Goal: Task Accomplishment & Management: Complete application form

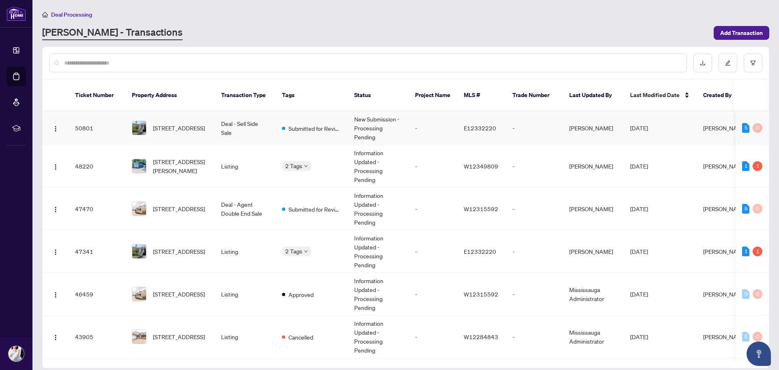
click at [162, 123] on span "[STREET_ADDRESS]" at bounding box center [179, 127] width 52 height 9
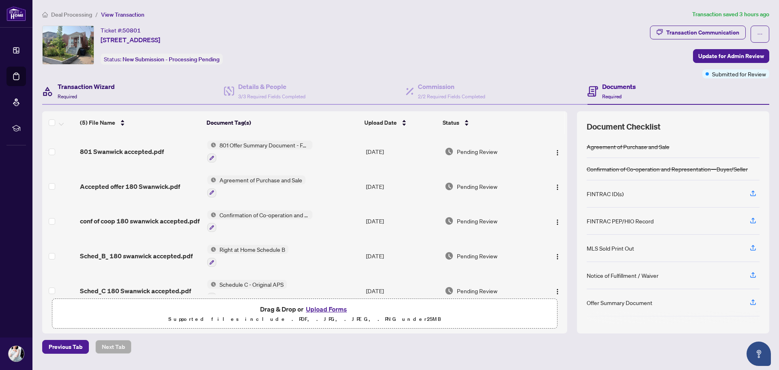
click at [111, 94] on div "Transaction Wizard Required" at bounding box center [86, 91] width 57 height 19
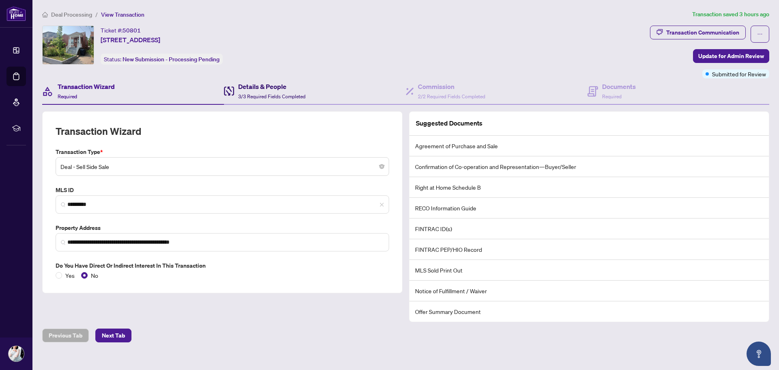
click at [235, 99] on div "Details & People 3/3 Required Fields Completed" at bounding box center [265, 91] width 82 height 19
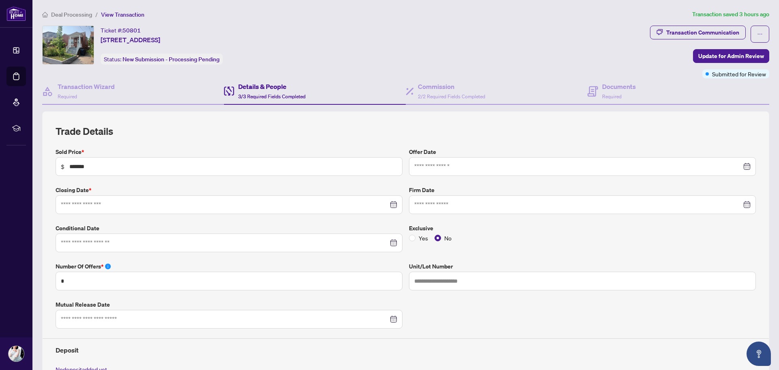
type input "**********"
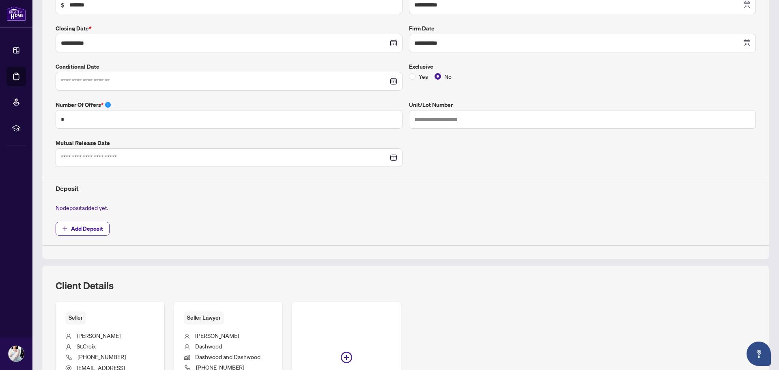
scroll to position [162, 0]
click at [92, 228] on span "Add Deposit" at bounding box center [87, 227] width 32 height 13
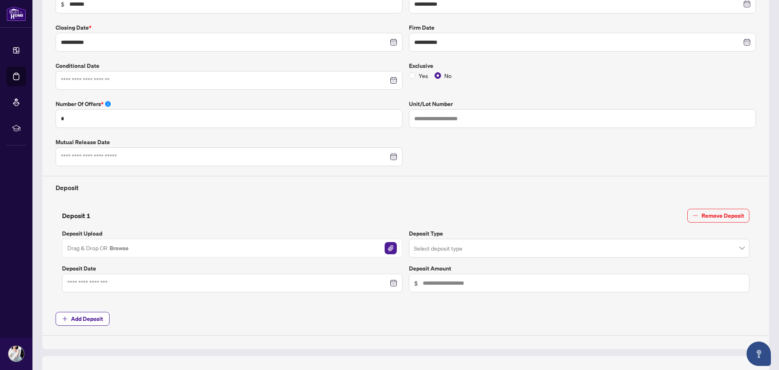
click at [451, 250] on input "search" at bounding box center [575, 249] width 323 height 18
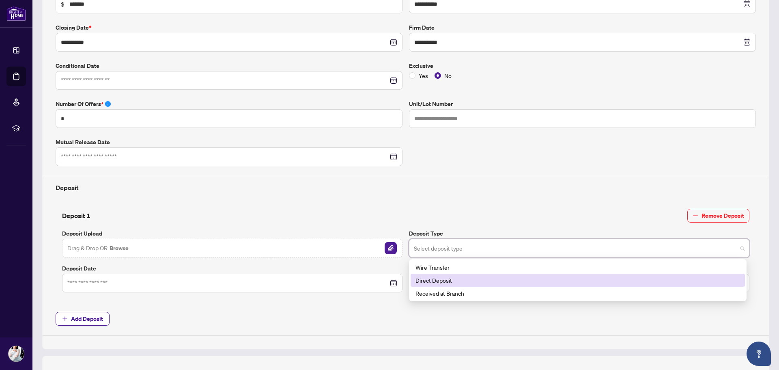
click at [451, 282] on div "Direct Deposit" at bounding box center [578, 280] width 325 height 9
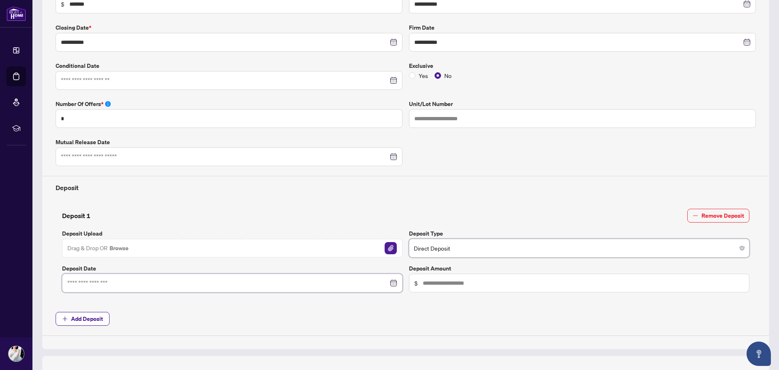
click at [108, 286] on input at bounding box center [227, 282] width 321 height 9
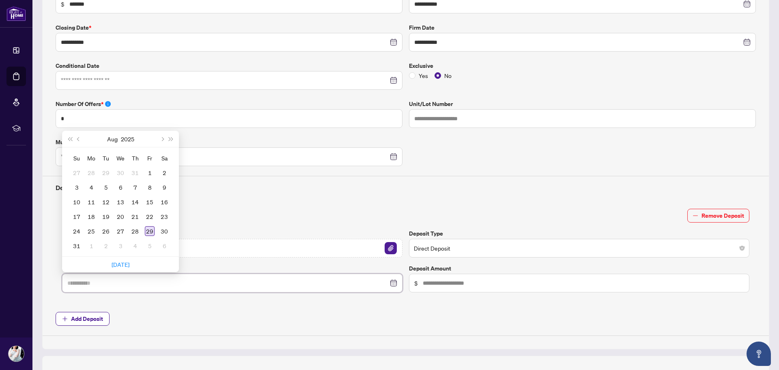
type input "**********"
click at [153, 230] on div "29" at bounding box center [150, 231] width 10 height 10
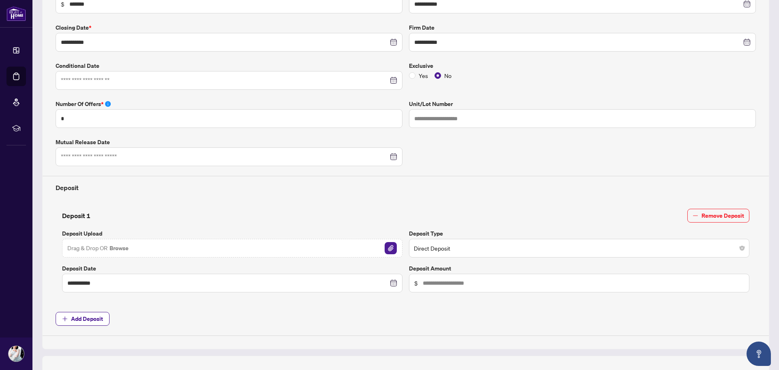
click at [138, 249] on div "Drag & Drop OR Browse" at bounding box center [232, 248] width 341 height 19
click at [388, 250] on img "button" at bounding box center [391, 248] width 12 height 12
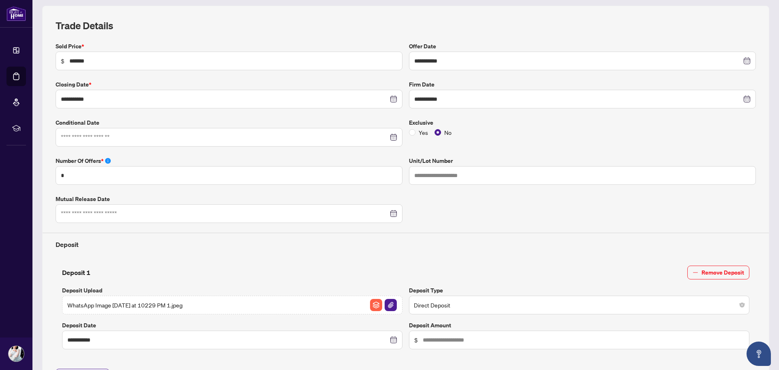
scroll to position [0, 0]
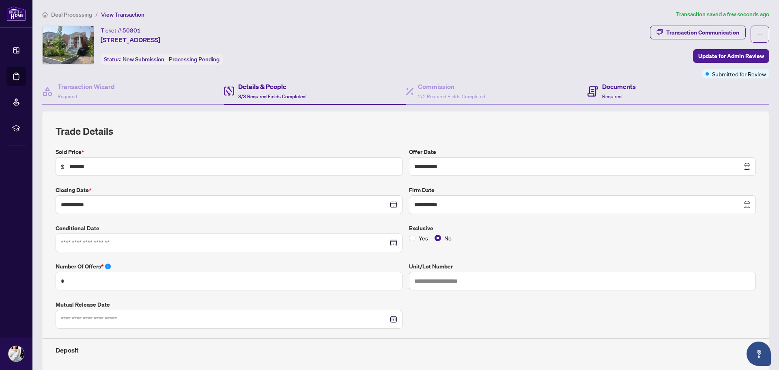
click at [601, 101] on div "Documents Required" at bounding box center [679, 91] width 182 height 26
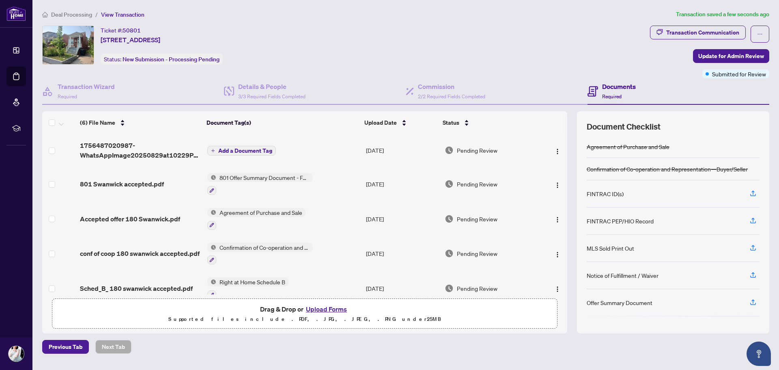
click at [318, 310] on button "Upload Forms" at bounding box center [327, 309] width 46 height 11
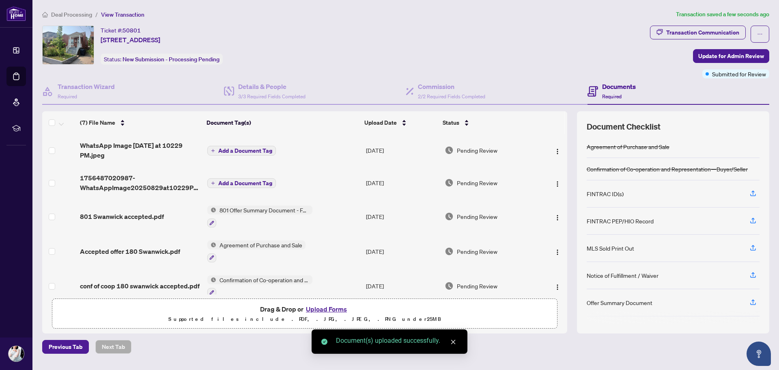
click at [251, 151] on span "Add a Document Tag" at bounding box center [245, 151] width 54 height 6
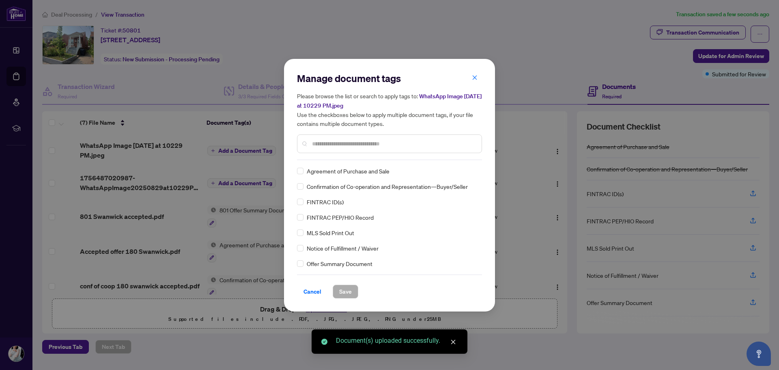
click at [338, 161] on div "Manage document tags Please browse the list or search to apply tags to: WhatsAp…" at bounding box center [389, 185] width 185 height 226
click at [347, 144] on input "text" at bounding box center [393, 143] width 163 height 9
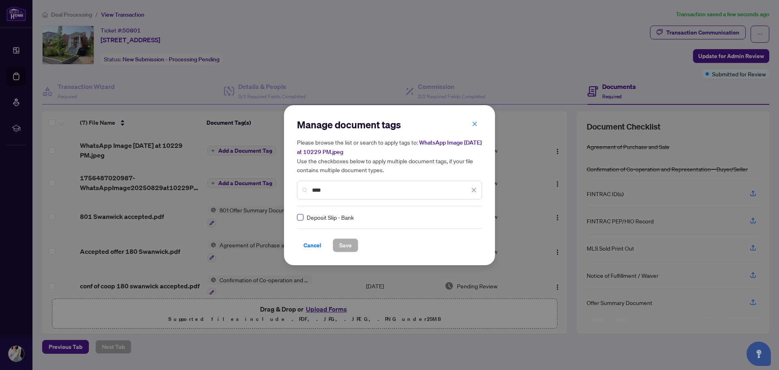
type input "****"
click at [341, 243] on span "Save" at bounding box center [345, 245] width 13 height 13
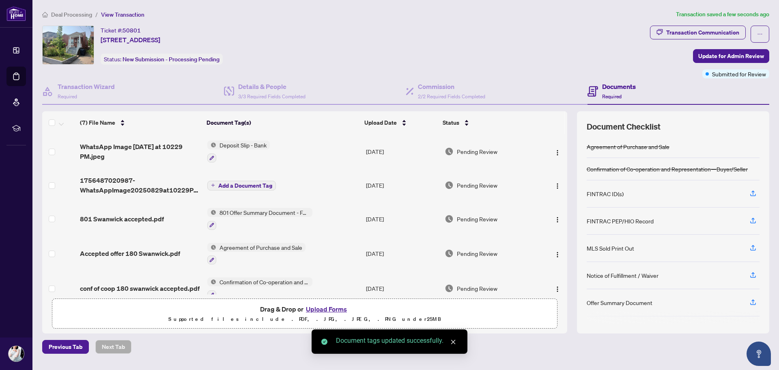
click at [340, 308] on button "Upload Forms" at bounding box center [327, 309] width 46 height 11
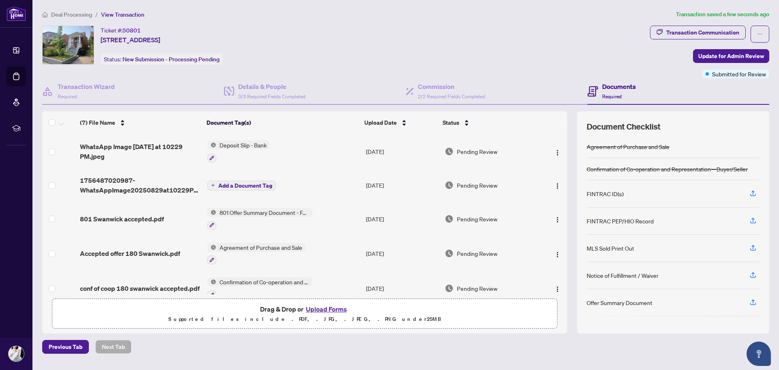
click at [257, 147] on span "Deposit Slip - Bank" at bounding box center [243, 144] width 54 height 9
click at [230, 183] on span "Deposit Slip - Bank" at bounding box center [229, 185] width 54 height 9
click at [213, 155] on icon "button" at bounding box center [211, 157] width 5 height 5
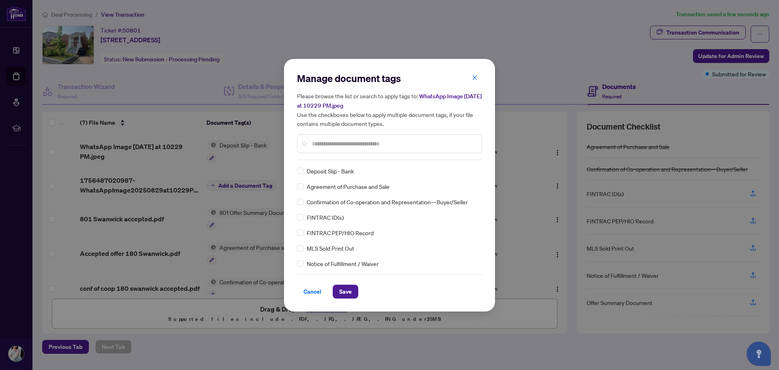
click at [326, 144] on input "text" at bounding box center [393, 143] width 163 height 9
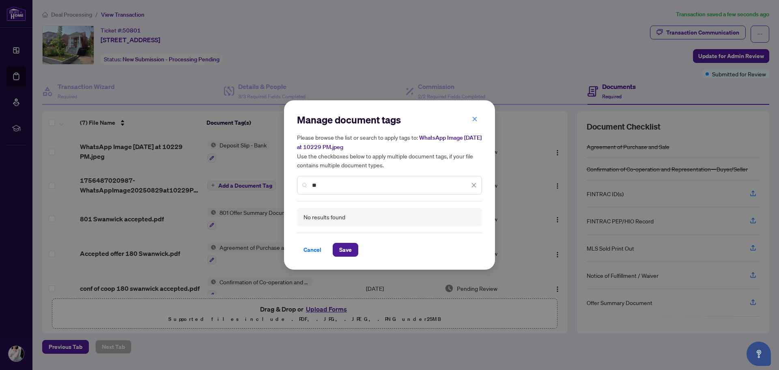
type input "*"
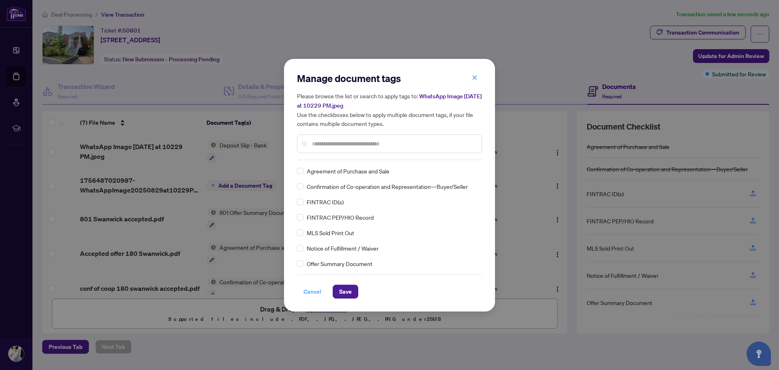
click at [319, 287] on span "Cancel" at bounding box center [313, 291] width 18 height 13
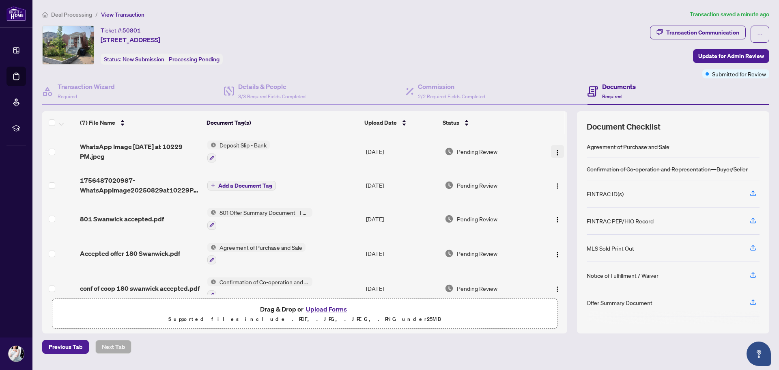
click at [554, 154] on img "button" at bounding box center [557, 152] width 6 height 6
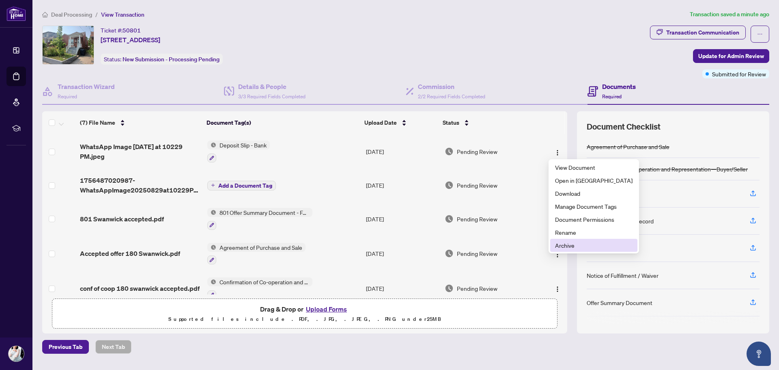
click at [571, 244] on span "Archive" at bounding box center [594, 245] width 78 height 9
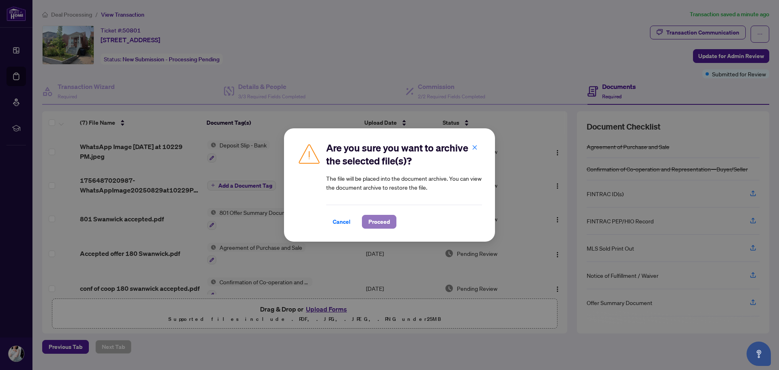
click at [390, 223] on button "Proceed" at bounding box center [379, 222] width 34 height 14
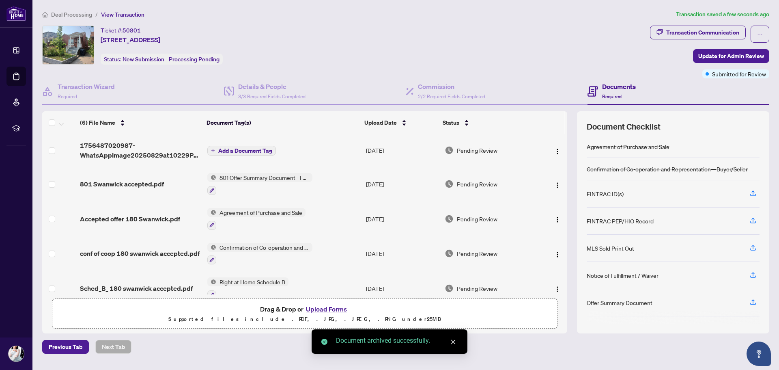
click at [264, 146] on button "Add a Document Tag" at bounding box center [241, 151] width 69 height 10
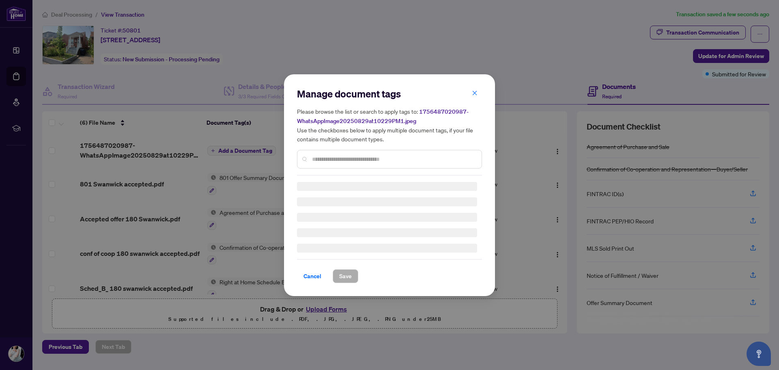
click at [338, 156] on div "Manage document tags Please browse the list or search to apply tags to: 1756487…" at bounding box center [389, 131] width 185 height 88
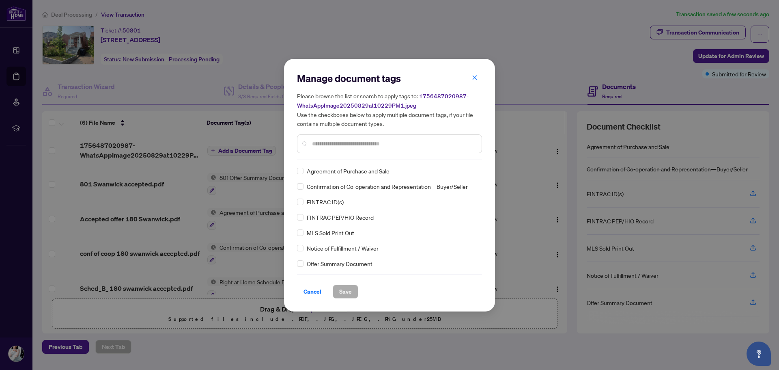
click at [338, 143] on input "text" at bounding box center [393, 143] width 163 height 9
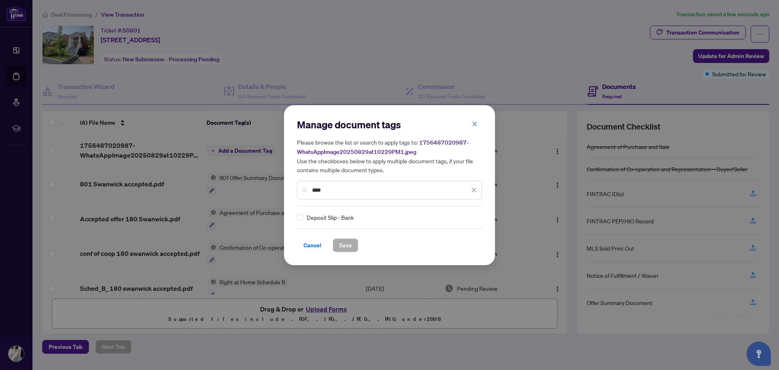
type input "****"
click at [341, 242] on span "Save" at bounding box center [345, 245] width 13 height 13
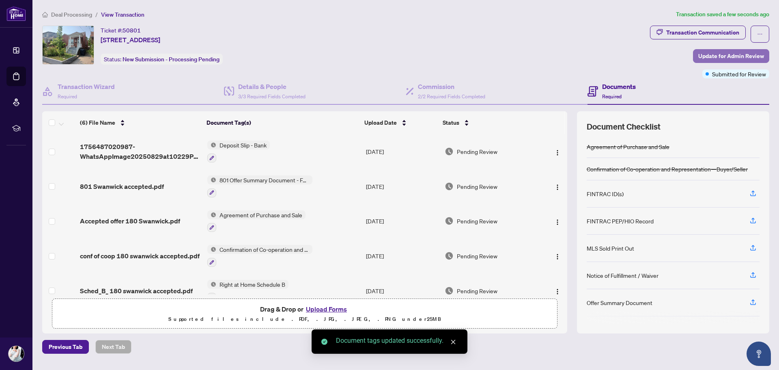
click at [709, 58] on span "Update for Admin Review" at bounding box center [731, 56] width 66 height 13
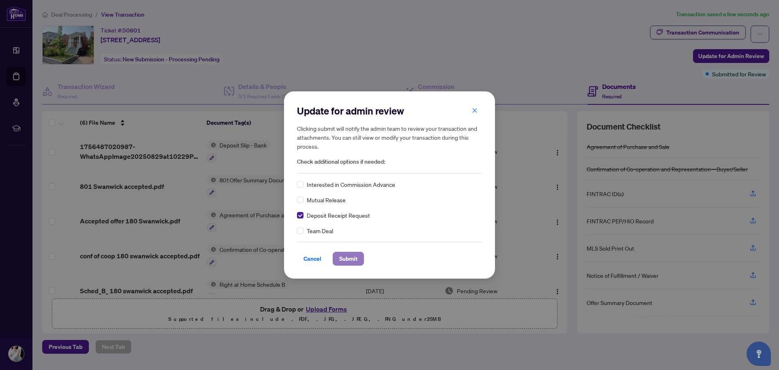
click at [345, 259] on span "Submit" at bounding box center [348, 258] width 18 height 13
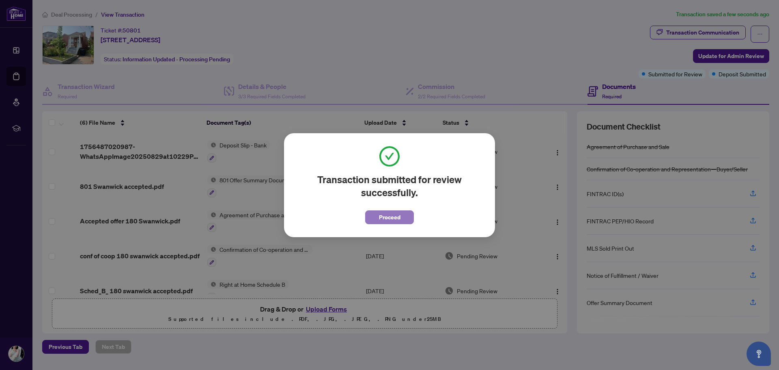
click at [375, 218] on button "Proceed" at bounding box center [389, 217] width 49 height 14
